Goal: Information Seeking & Learning: Understand process/instructions

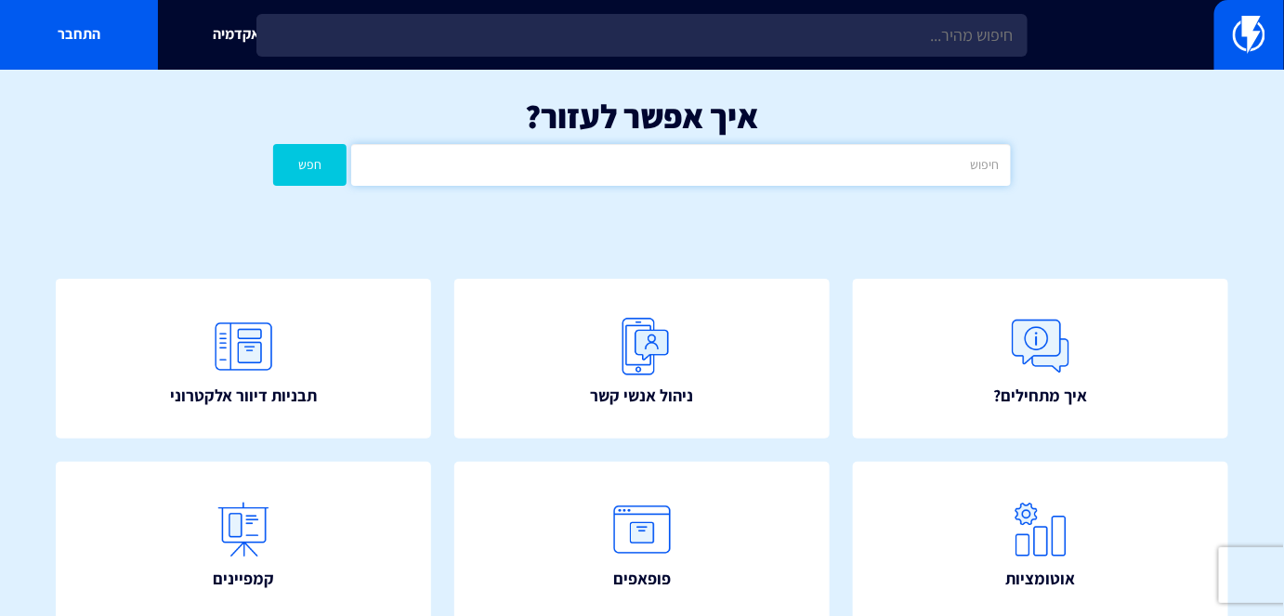
click at [916, 166] on input "text" at bounding box center [680, 165] width 659 height 42
type input "פייסבוק"
click at [341, 167] on button "חפש" at bounding box center [309, 165] width 73 height 42
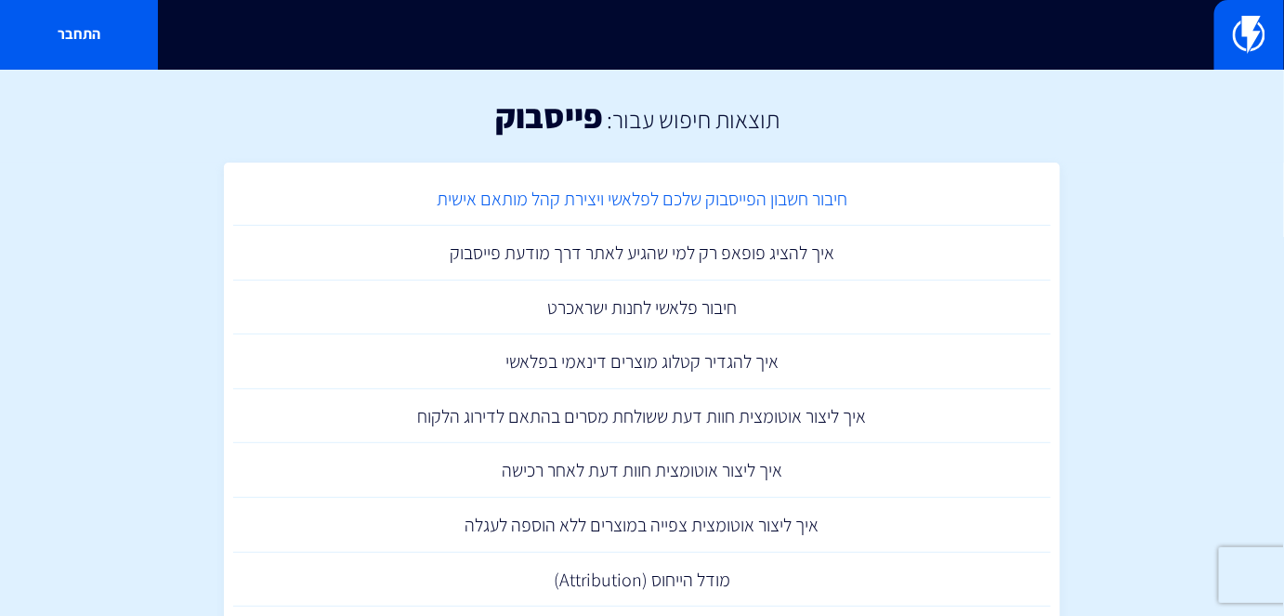
click at [763, 204] on link "חיבור חשבון הפייסבוק שלכם לפלאשי ויצירת קהל מותאם אישית" at bounding box center [642, 199] width 818 height 55
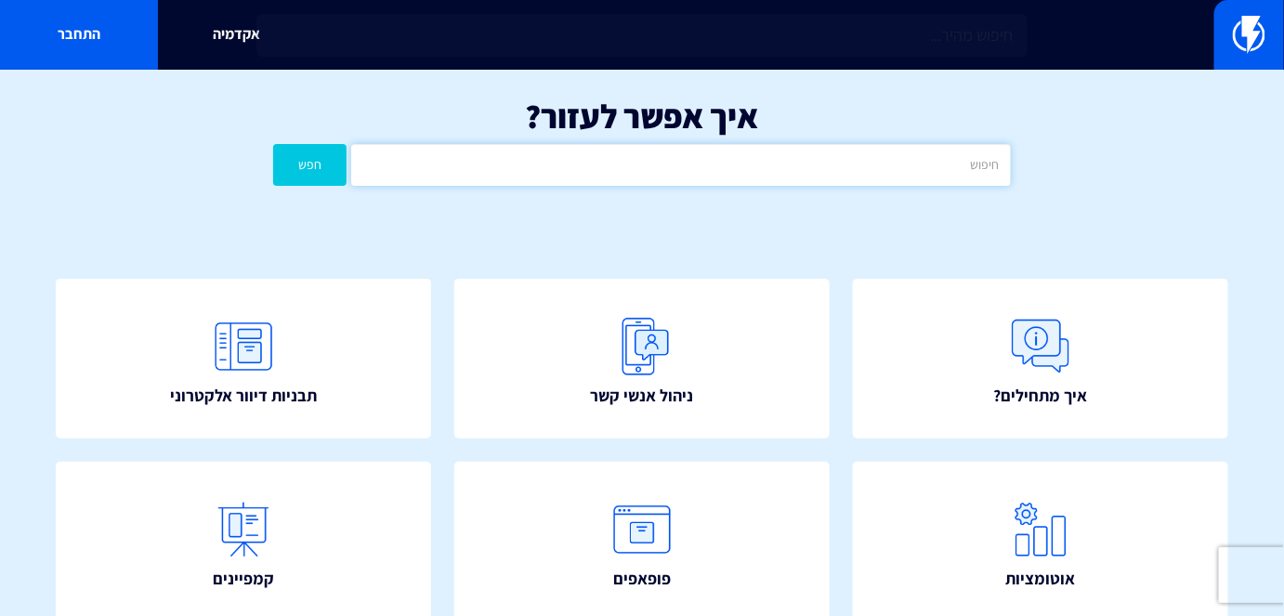
click at [904, 166] on input "text" at bounding box center [680, 165] width 659 height 42
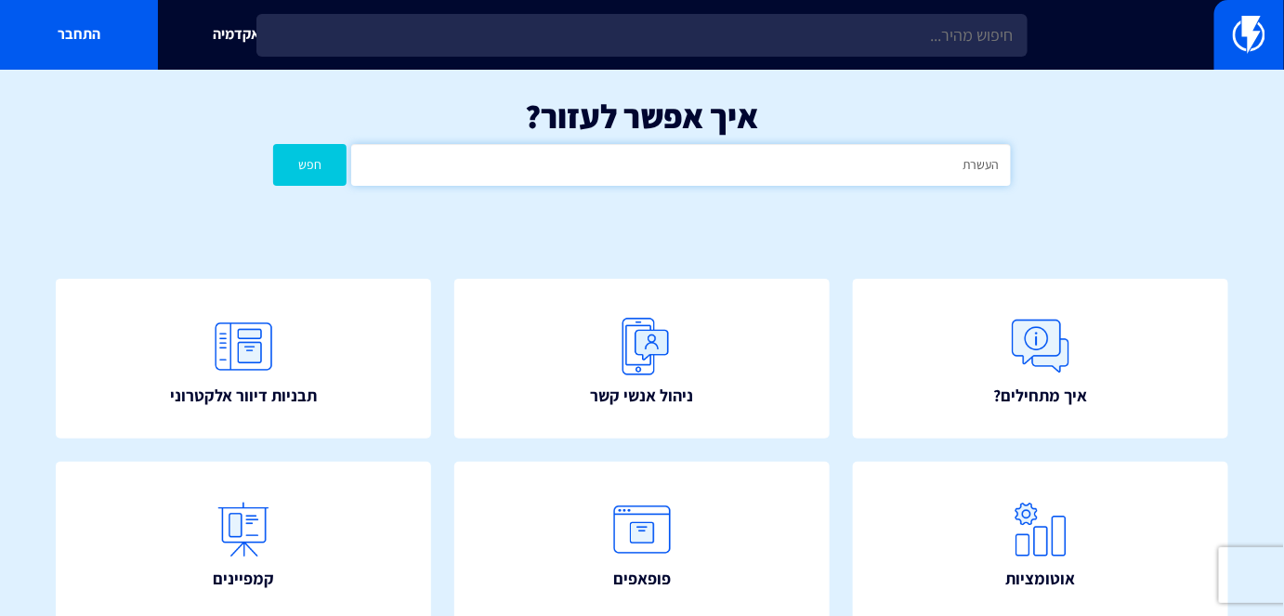
type input "העשרת מידע"
click at [329, 147] on button "חפש" at bounding box center [309, 165] width 73 height 42
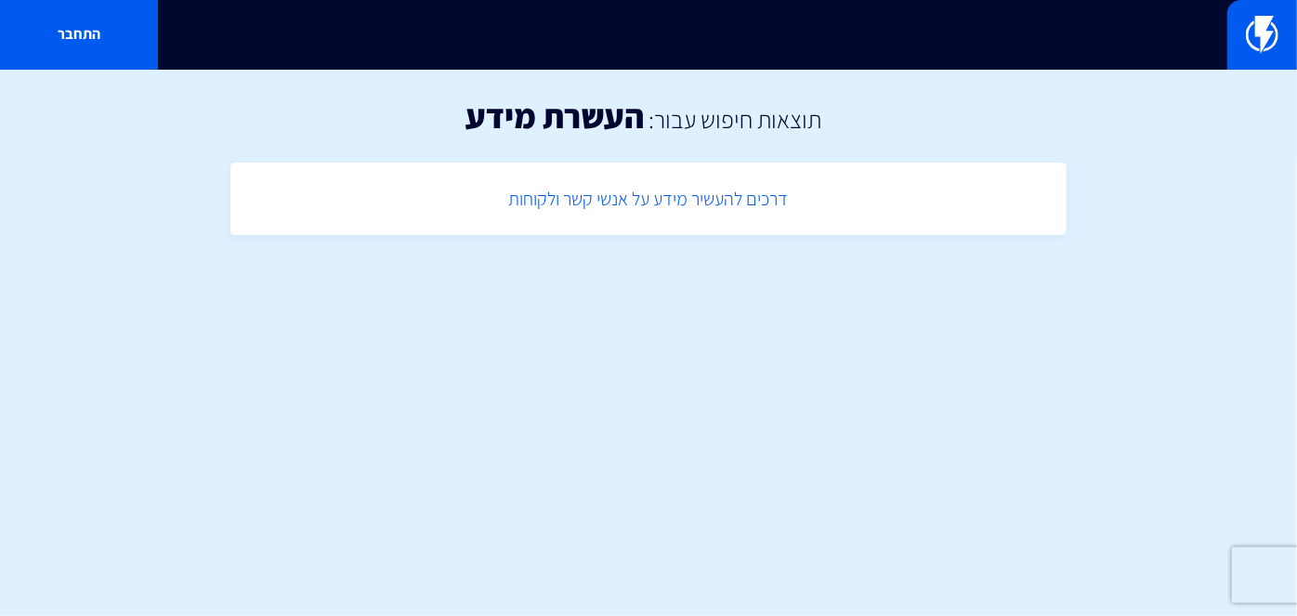
click at [736, 186] on link "דרכים להעשיר מידע על אנשי קשר ולקוחות" at bounding box center [649, 199] width 818 height 55
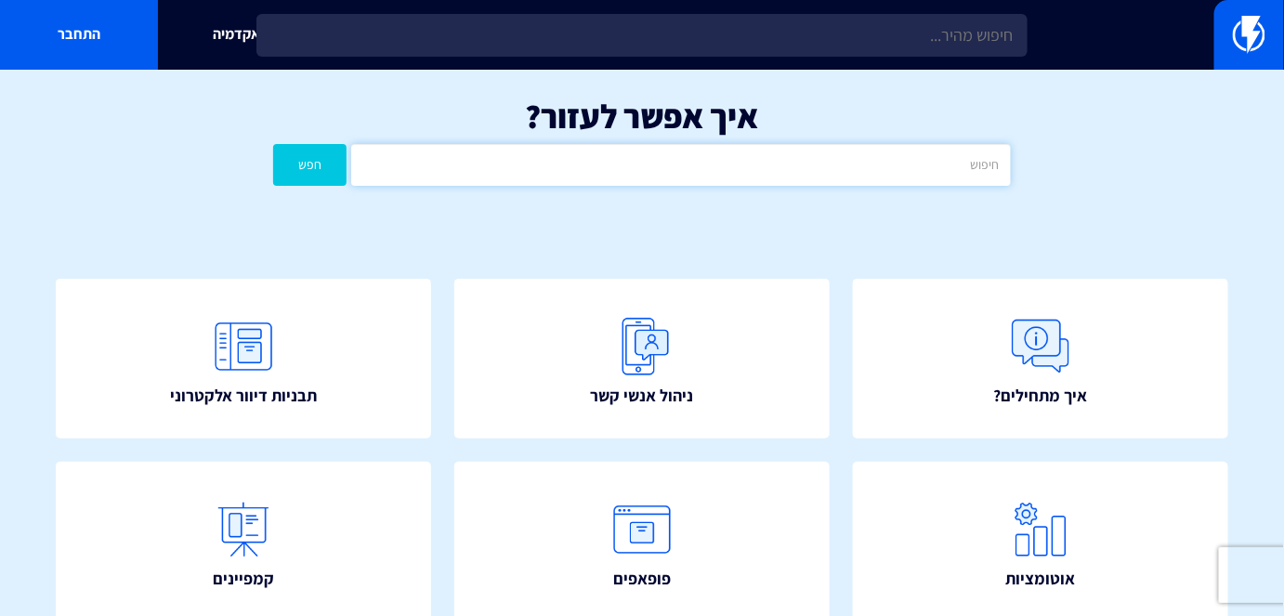
click at [599, 162] on input "text" at bounding box center [680, 165] width 659 height 42
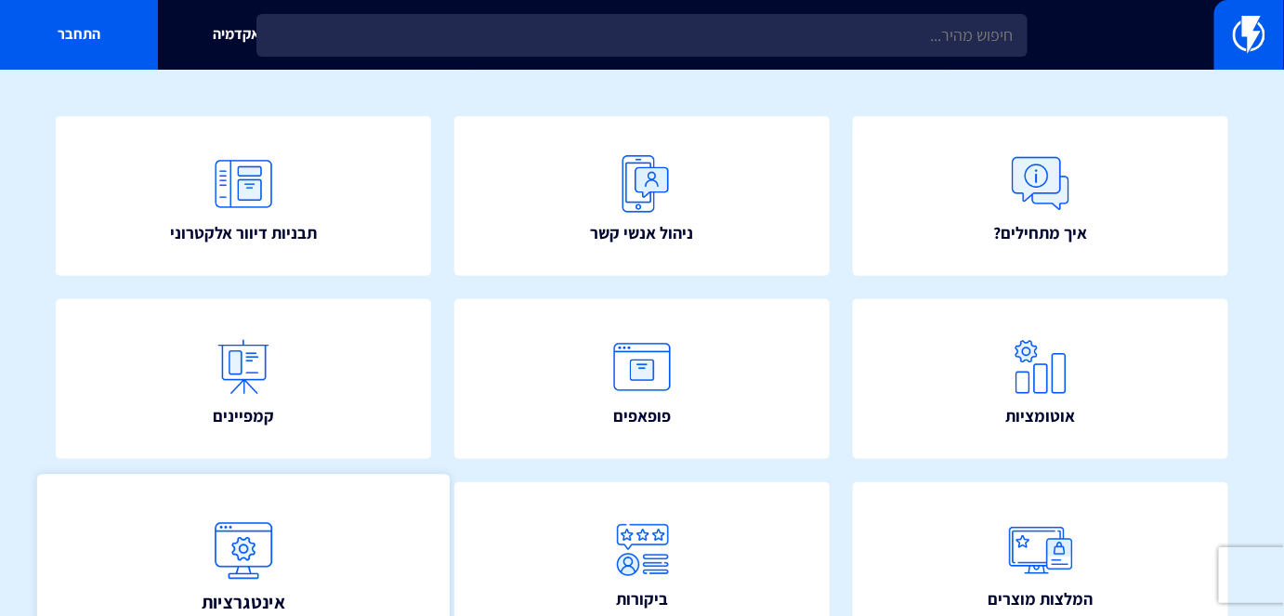
scroll to position [168, 0]
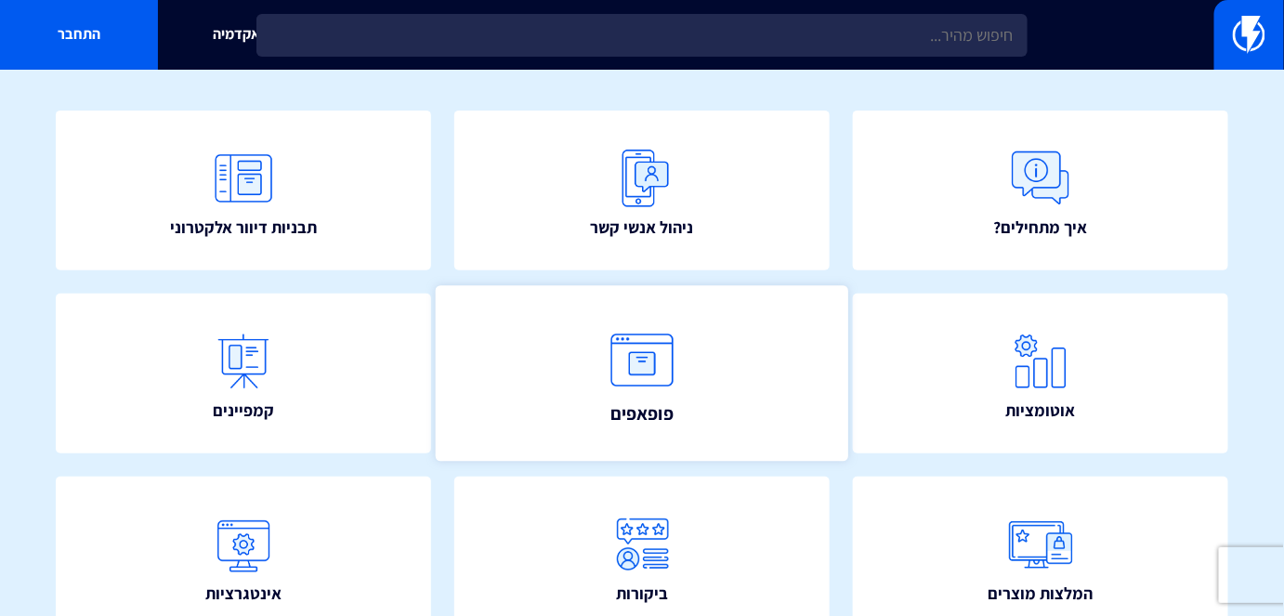
click at [678, 393] on img at bounding box center [642, 361] width 82 height 82
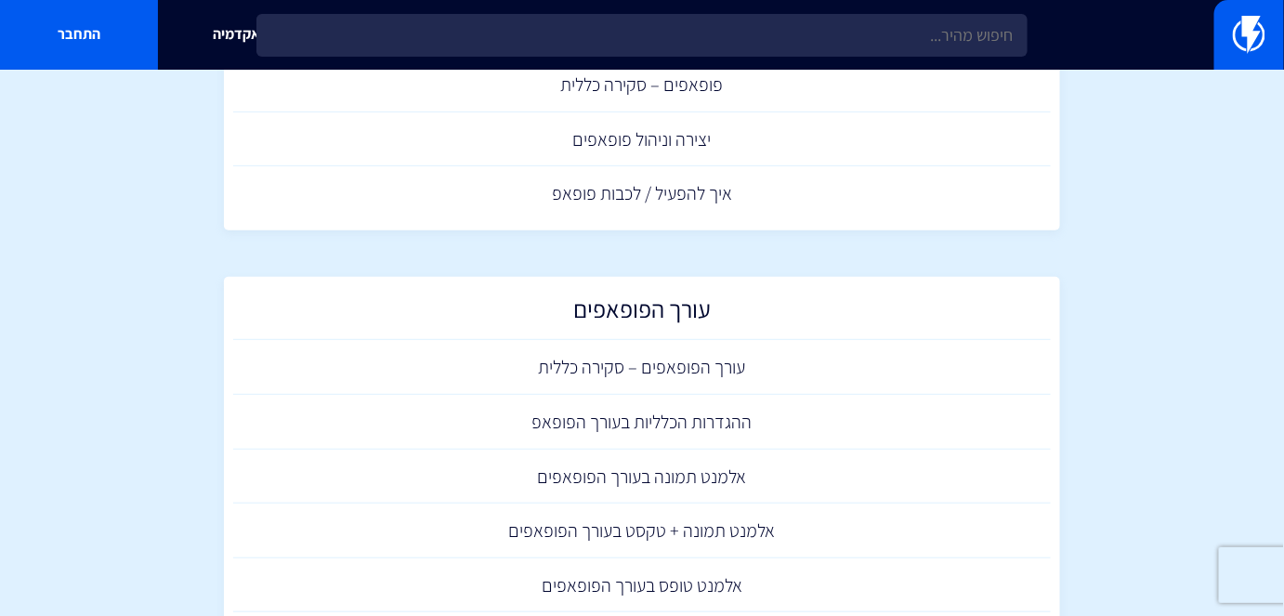
scroll to position [337, 0]
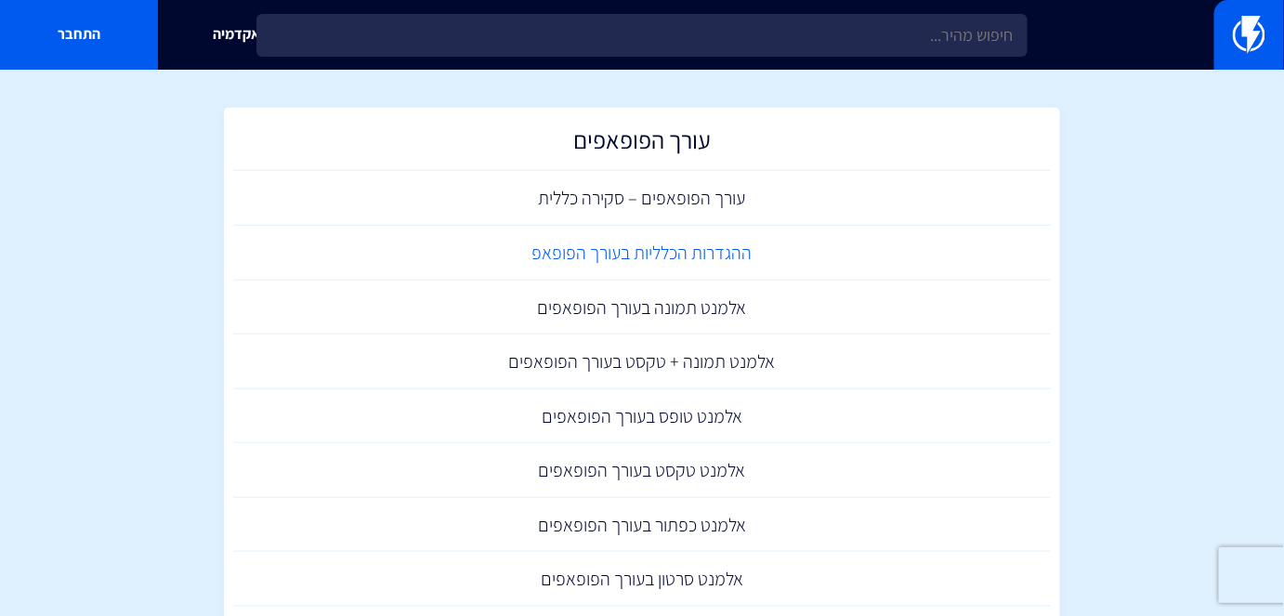
click at [723, 245] on link "ההגדרות הכלליות בעורך הפופאפ" at bounding box center [642, 253] width 818 height 55
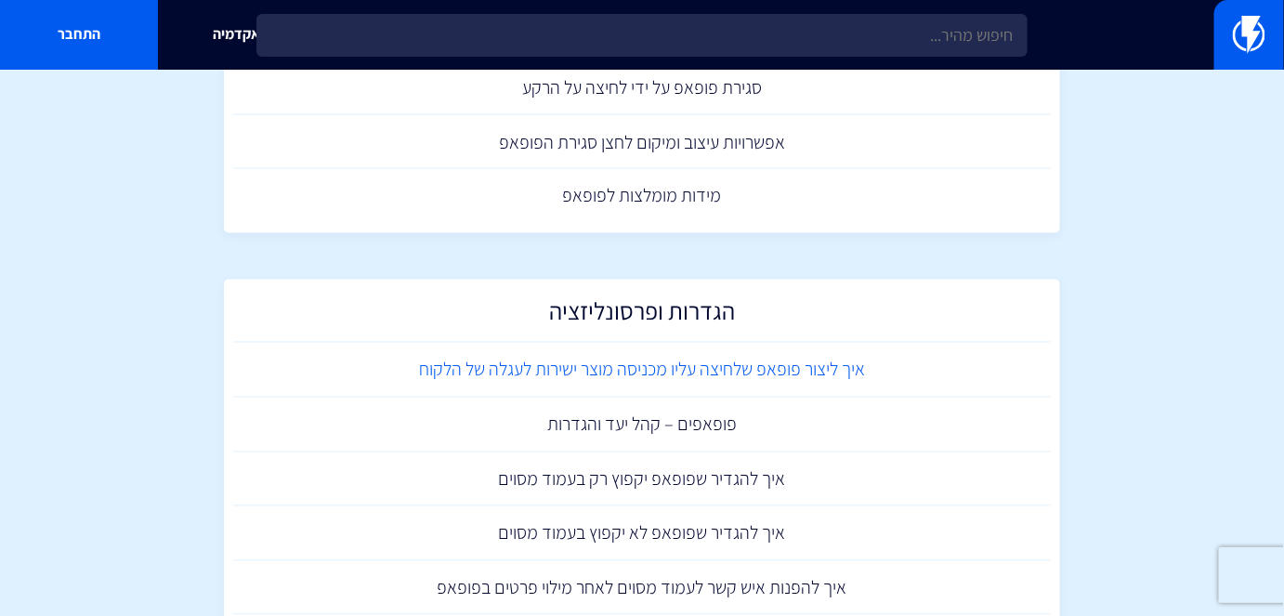
scroll to position [1083, 0]
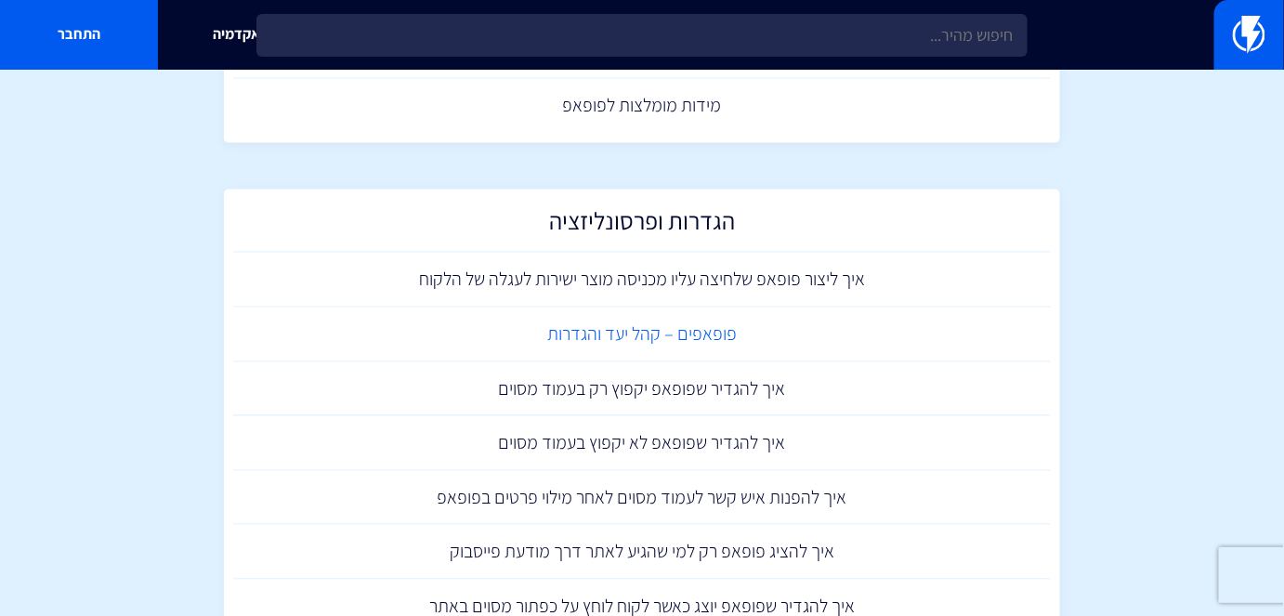
click at [748, 341] on link "פופאפים – קהל יעד והגדרות" at bounding box center [642, 335] width 818 height 55
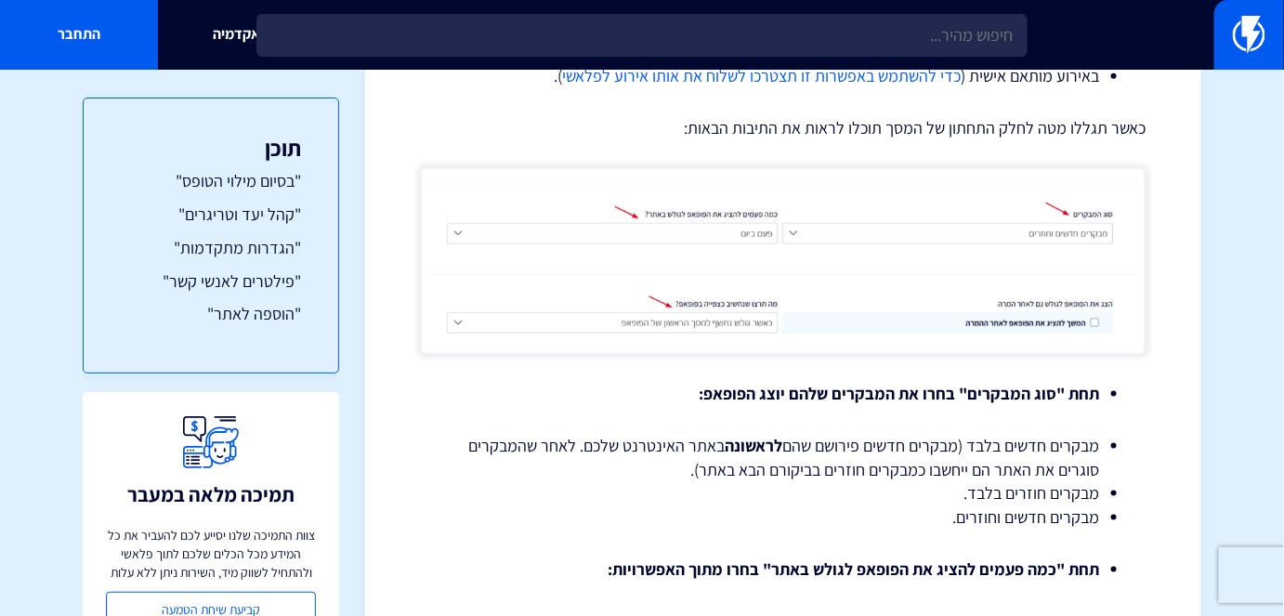
scroll to position [3041, 0]
